Goal: Task Accomplishment & Management: Complete application form

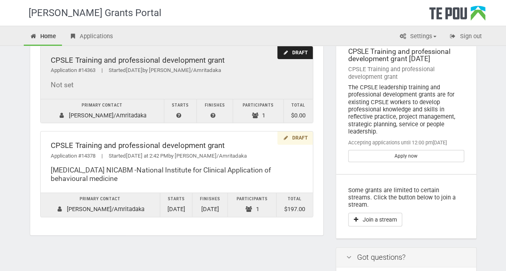
scroll to position [37, 0]
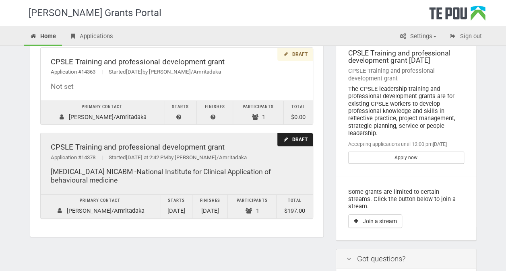
drag, startPoint x: 254, startPoint y: 109, endPoint x: 248, endPoint y: 147, distance: 39.0
click at [248, 147] on div "CPSLE Training and professional development grant" at bounding box center [177, 147] width 252 height 8
click at [295, 138] on div "Draft" at bounding box center [294, 139] width 35 height 13
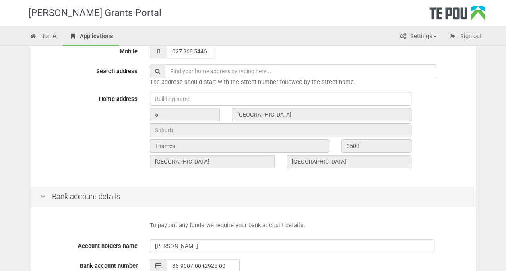
scroll to position [362, 0]
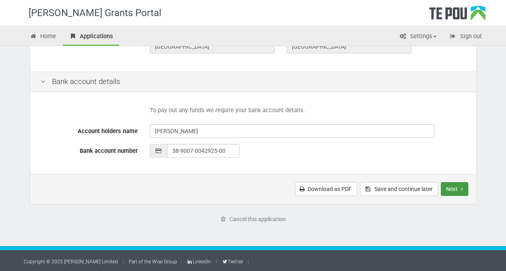
click at [458, 189] on button "Next" at bounding box center [454, 189] width 27 height 14
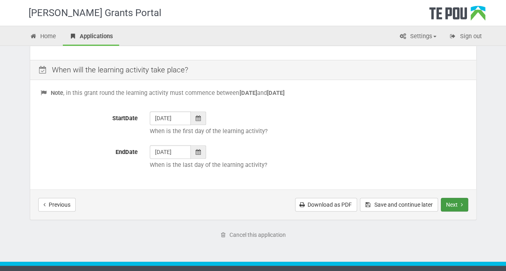
scroll to position [317, 0]
click at [456, 206] on button "Next" at bounding box center [454, 205] width 27 height 14
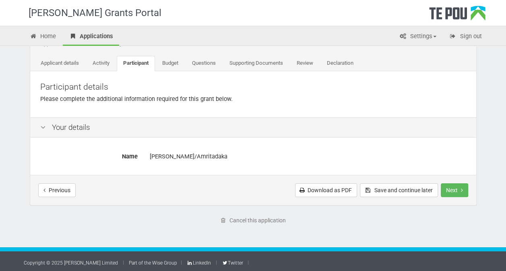
scroll to position [37, 0]
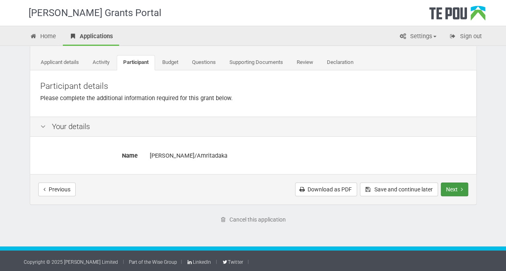
click at [454, 188] on button "Next" at bounding box center [454, 190] width 27 height 14
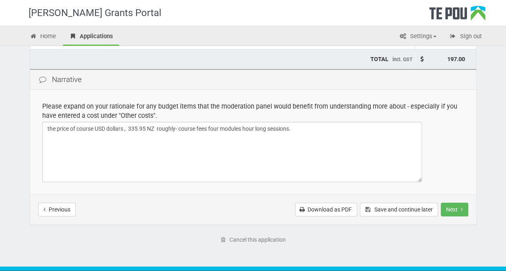
scroll to position [174, 0]
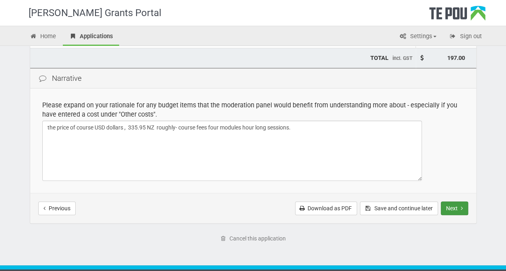
click at [453, 206] on button "Next" at bounding box center [454, 209] width 27 height 14
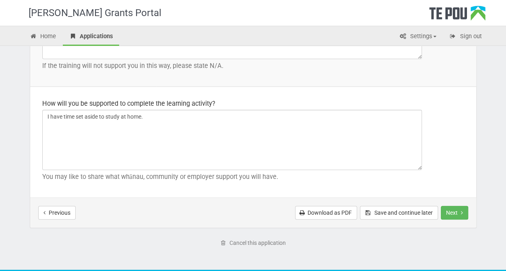
scroll to position [1223, 0]
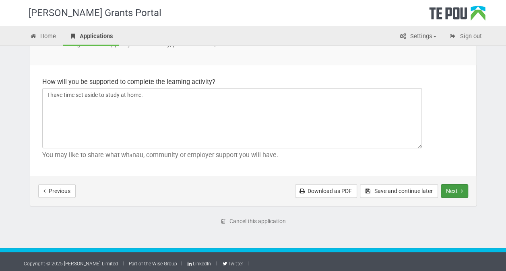
click at [456, 188] on button "Next" at bounding box center [454, 191] width 27 height 14
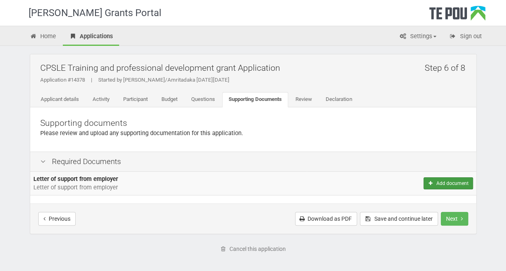
click at [441, 182] on button "Add document" at bounding box center [447, 183] width 49 height 12
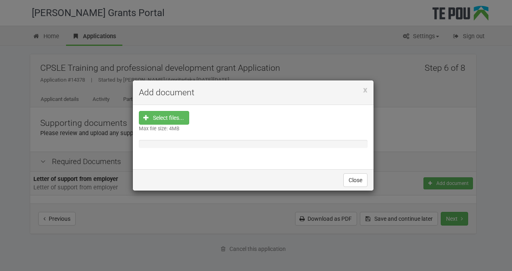
click at [330, 219] on div "x Add document Select files... Max file size: 4MB Close" at bounding box center [256, 135] width 512 height 271
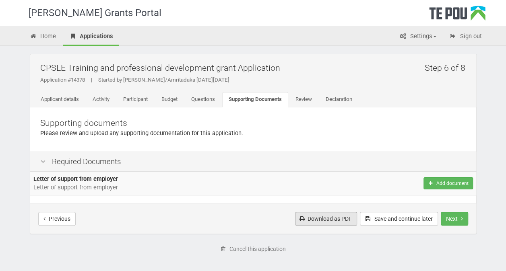
click at [330, 219] on link "Download as PDF" at bounding box center [326, 219] width 62 height 14
click at [429, 182] on icon "Add document" at bounding box center [430, 183] width 6 height 5
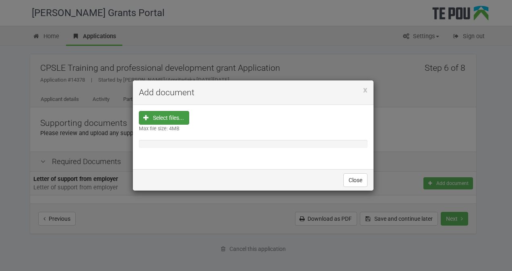
click at [149, 115] on input "file" at bounding box center [166, 168] width 45 height 115
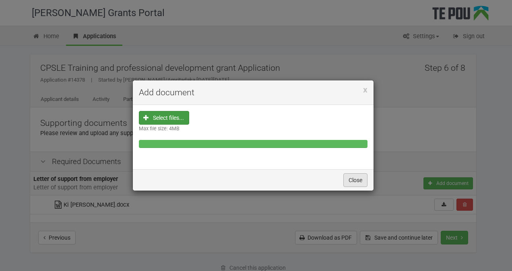
click at [354, 178] on button "Close" at bounding box center [355, 180] width 24 height 14
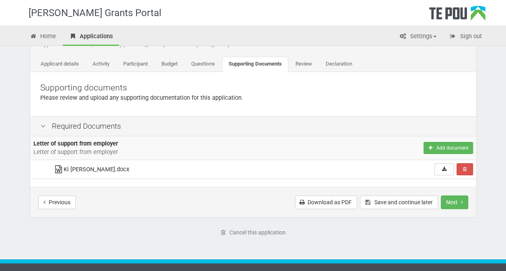
scroll to position [48, 0]
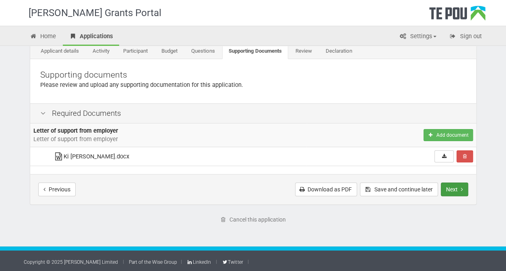
click at [456, 189] on button "Next" at bounding box center [454, 190] width 27 height 14
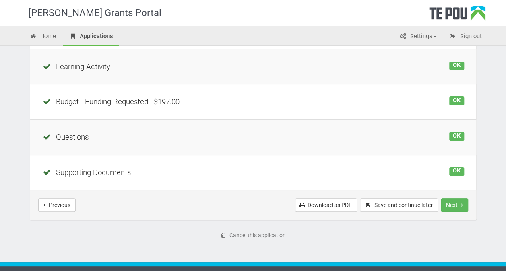
scroll to position [197, 0]
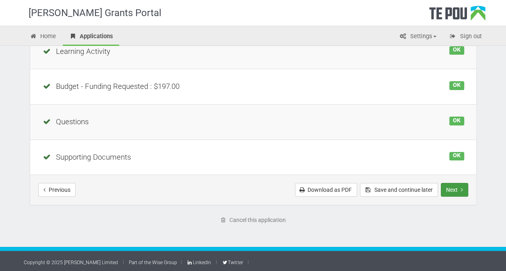
click at [456, 188] on button "Next" at bounding box center [454, 190] width 27 height 14
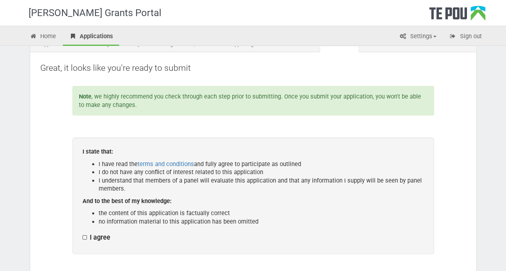
scroll to position [56, 0]
click at [87, 236] on label "I agree" at bounding box center [97, 237] width 28 height 8
click at [83, 233] on input "I agree" at bounding box center [82, 233] width 0 height 0
checkbox input "true"
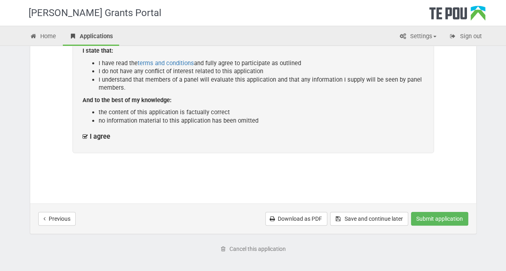
scroll to position [159, 0]
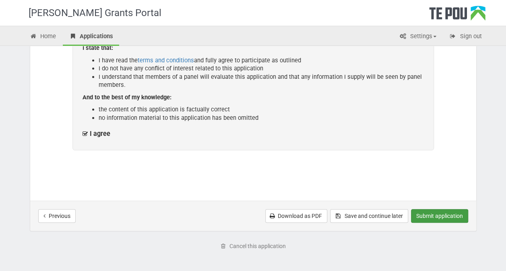
click at [431, 213] on button "Submit application" at bounding box center [439, 216] width 57 height 14
